Goal: Find contact information

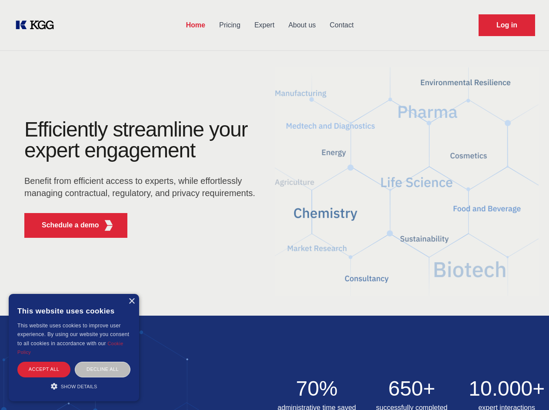
click at [275, 205] on div "Efficiently streamline your expert engagement Benefit from efficient access to …" at bounding box center [142, 182] width 264 height 126
click at [65, 225] on p "Schedule a demo" at bounding box center [70, 225] width 57 height 10
click at [131, 301] on div "× This website uses cookies This website uses cookies to improve user experienc…" at bounding box center [74, 347] width 131 height 107
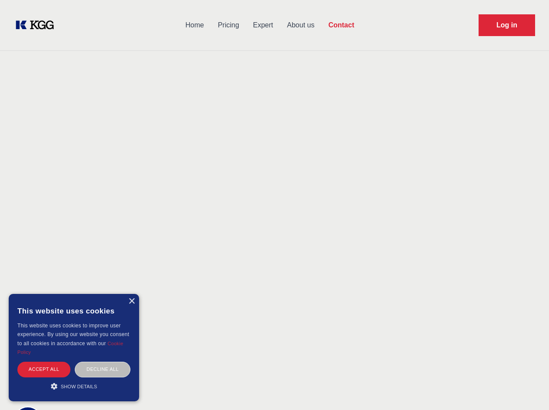
click at [44, 369] on div "Accept all" at bounding box center [43, 369] width 53 height 15
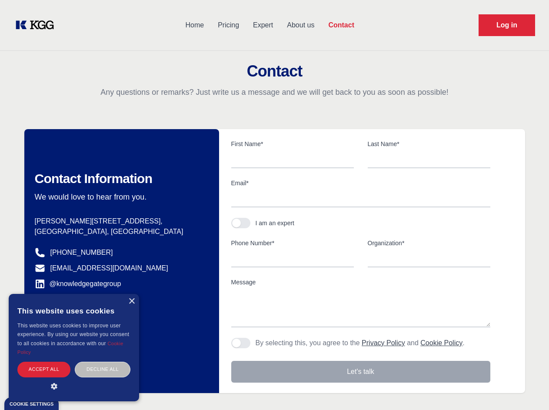
click at [103, 369] on div "Contact Information We would love to hear from you. Postal address [PERSON_NAME…" at bounding box center [121, 261] width 195 height 264
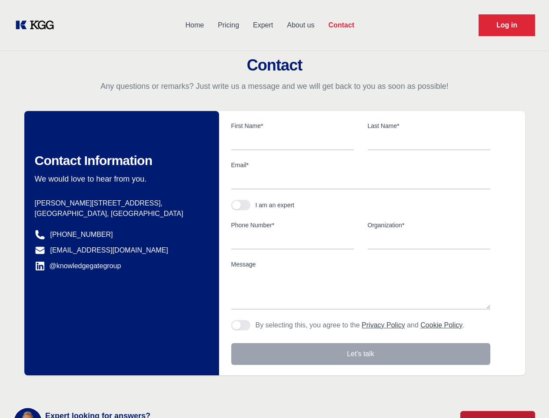
click at [74, 386] on main "Contact Any questions or remarks? Just write us a message and we will get back …" at bounding box center [274, 226] width 549 height 453
